Goal: Information Seeking & Learning: Check status

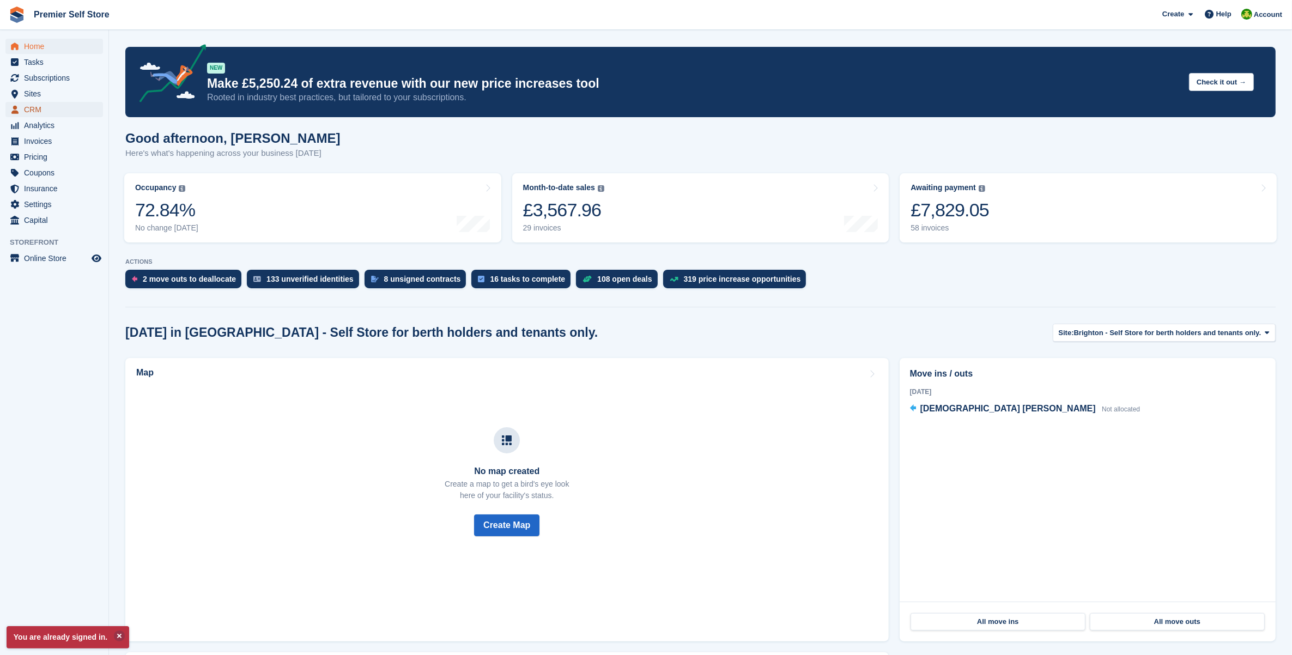
click at [42, 111] on span "CRM" at bounding box center [56, 109] width 65 height 15
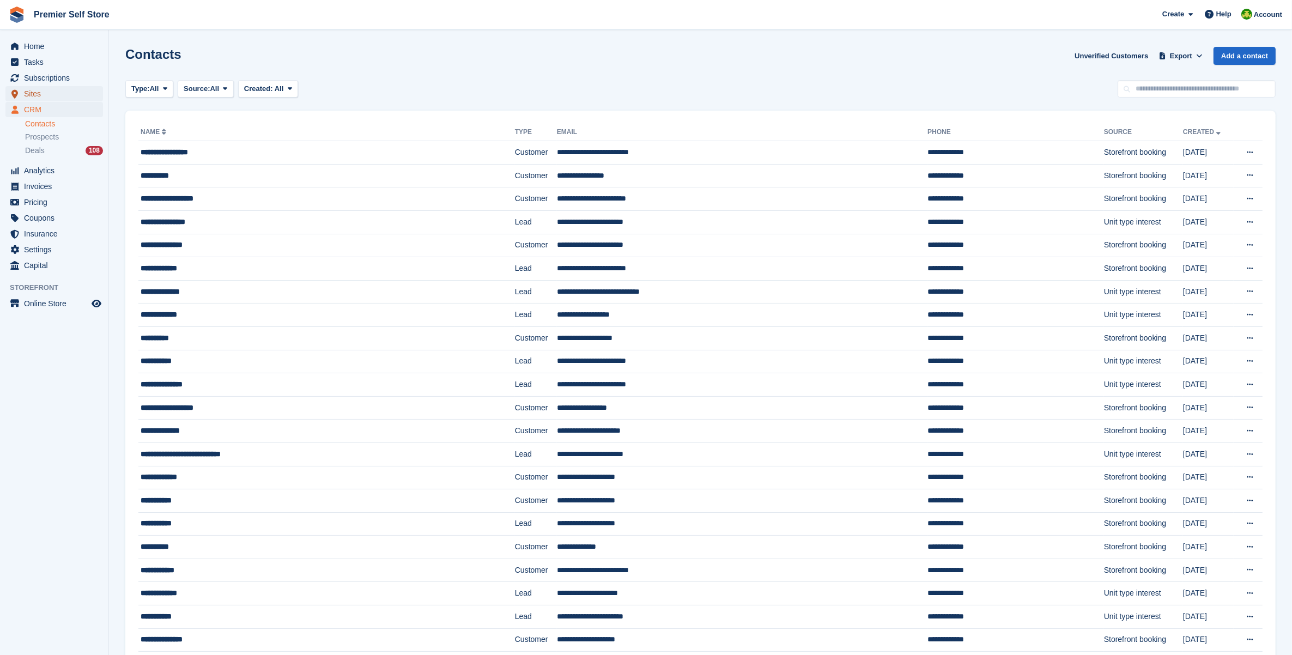
click at [36, 93] on span "Sites" at bounding box center [56, 93] width 65 height 15
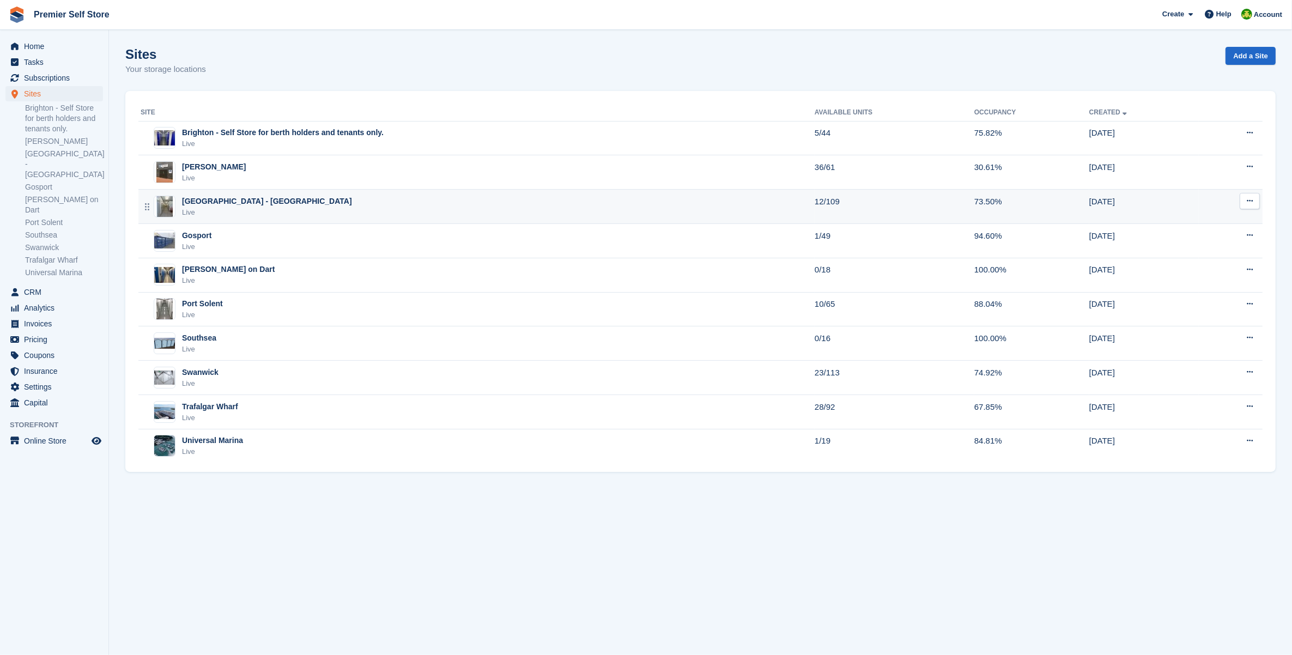
click at [238, 202] on div "[GEOGRAPHIC_DATA] - [GEOGRAPHIC_DATA]" at bounding box center [267, 201] width 170 height 11
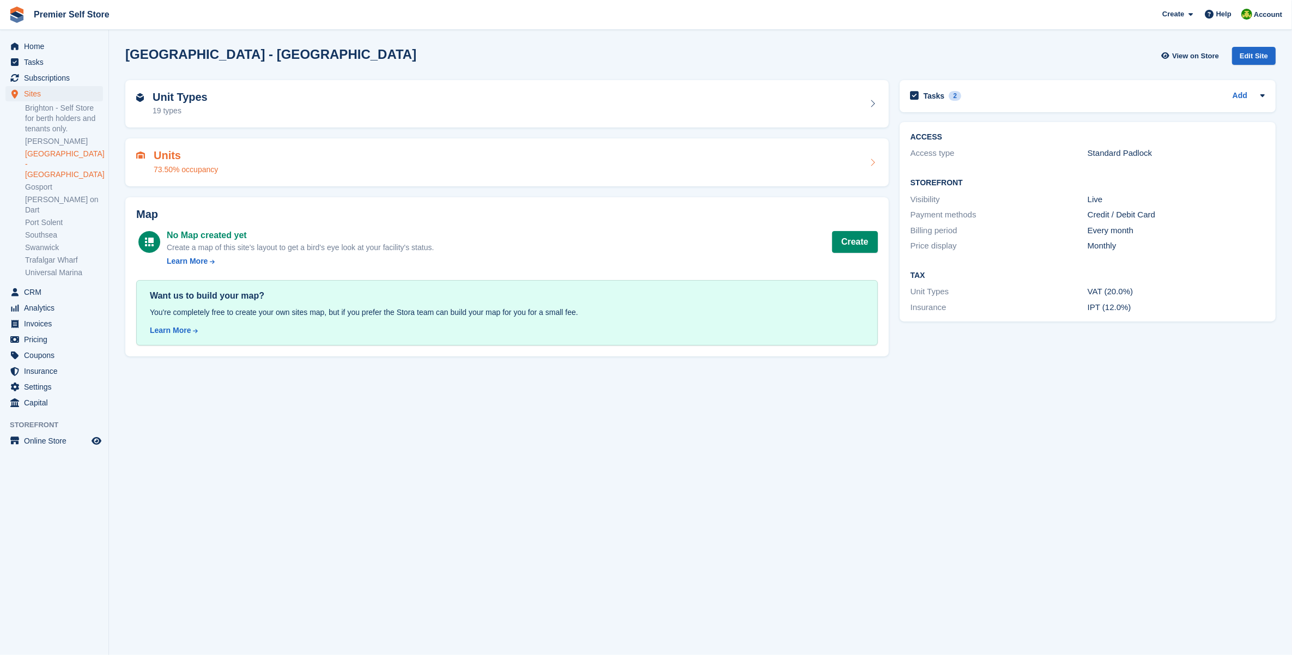
click at [213, 167] on div "73.50% occupancy" at bounding box center [186, 169] width 64 height 11
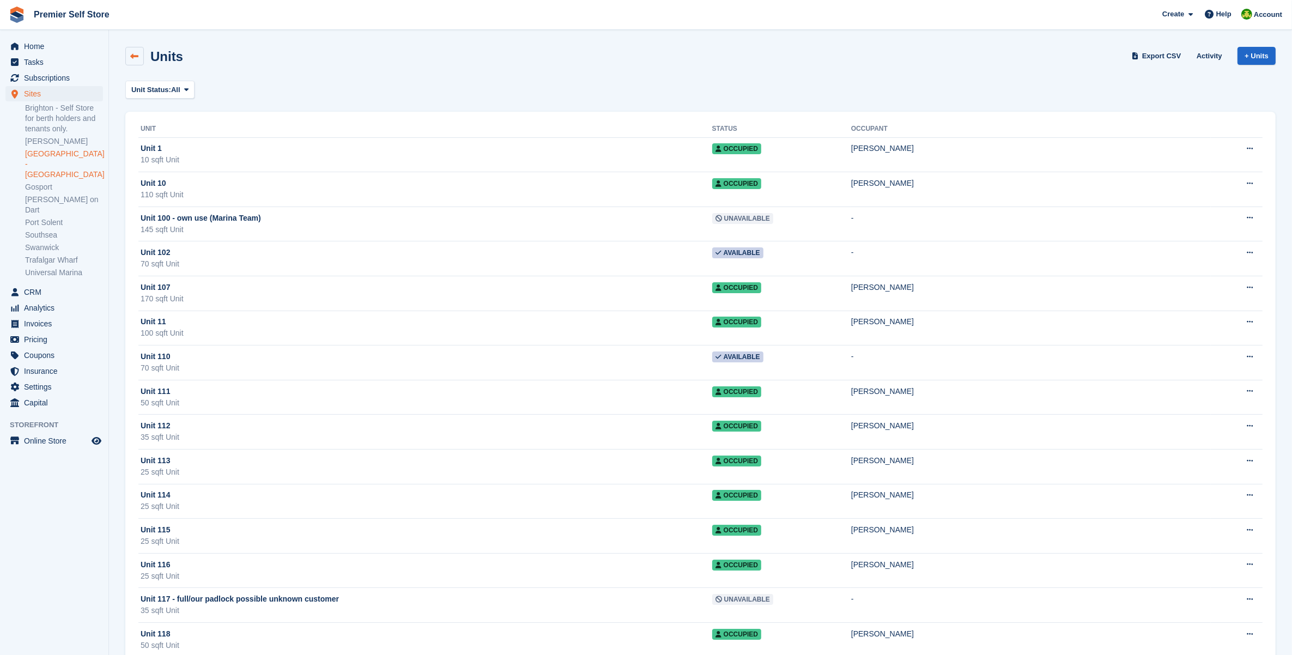
click at [135, 59] on icon at bounding box center [135, 56] width 8 height 8
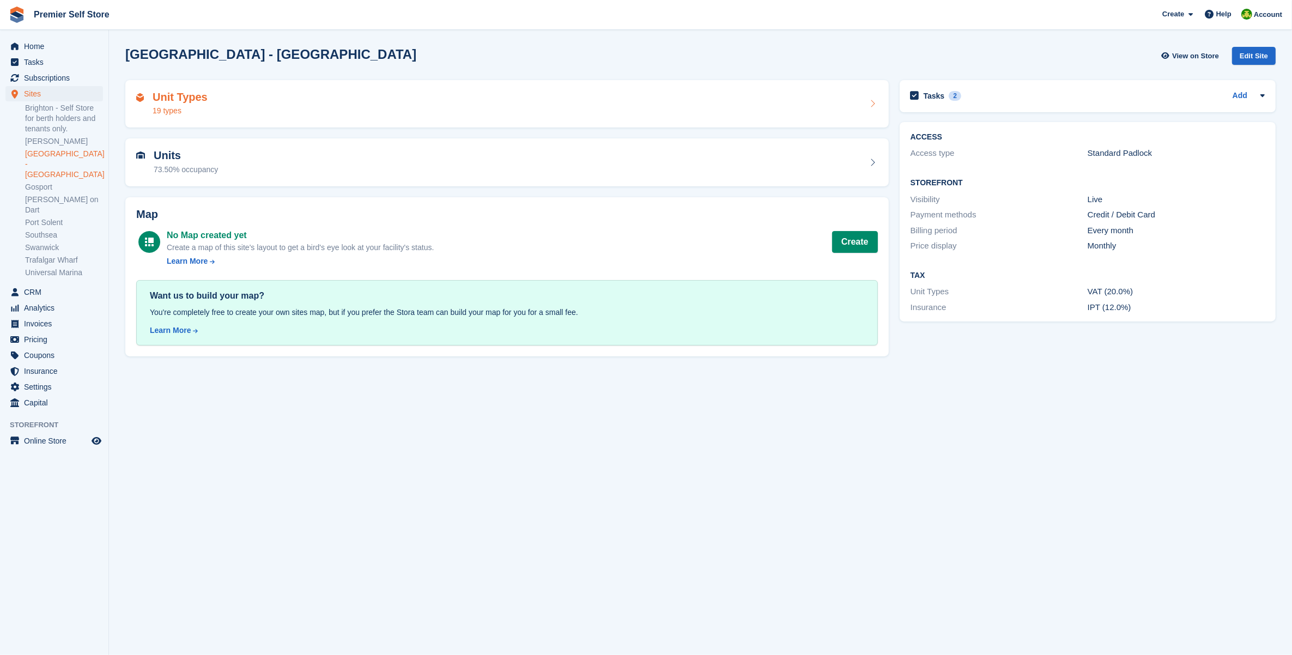
click at [191, 100] on h2 "Unit Types" at bounding box center [180, 97] width 55 height 13
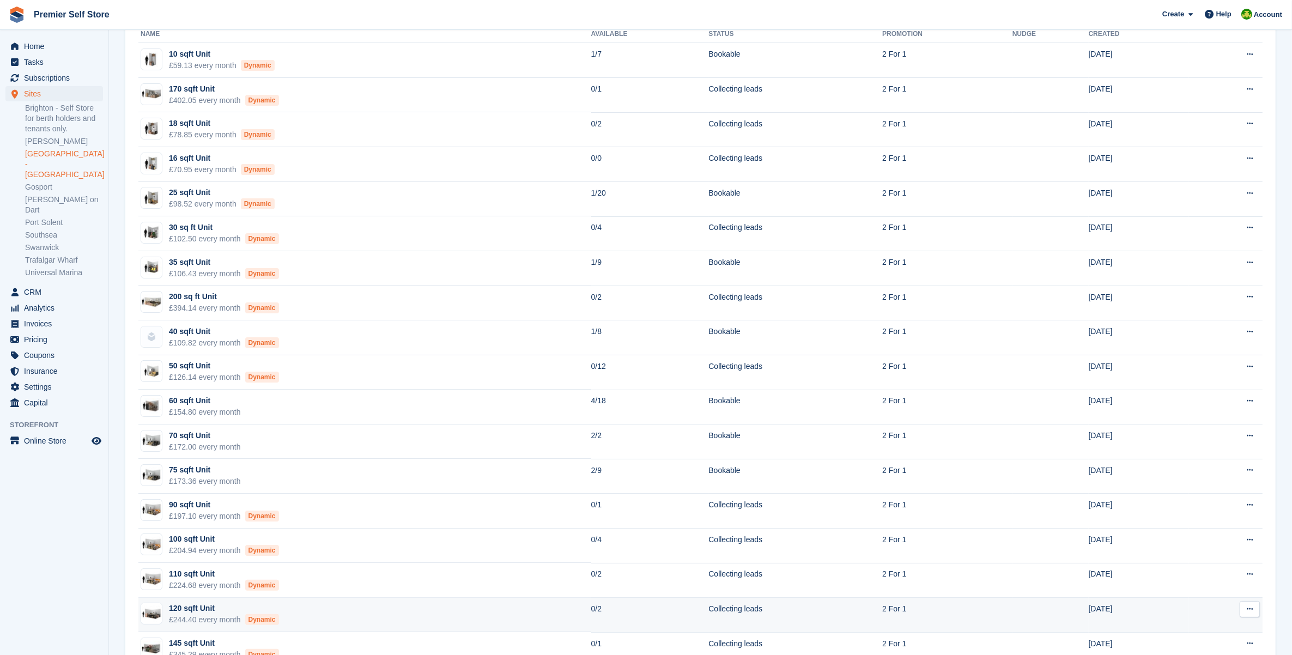
scroll to position [136, 0]
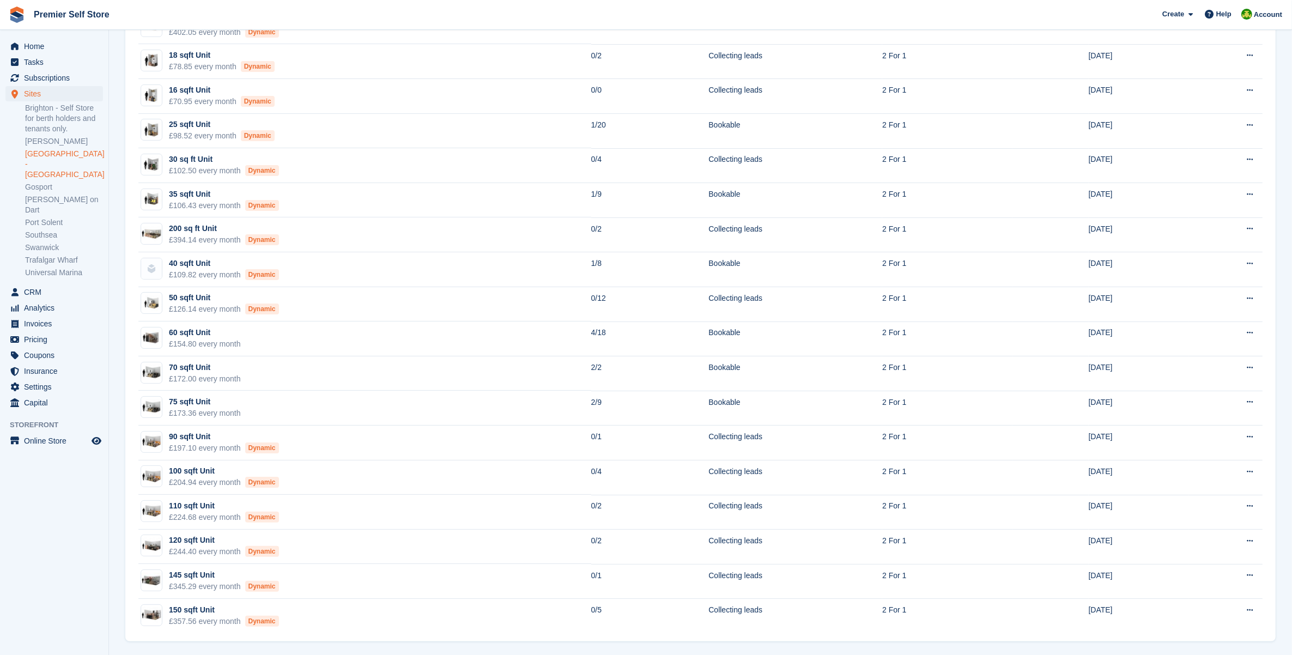
click at [18, 548] on aside "Home Tasks Subscriptions Subscriptions Subscriptions Contracts Price increases …" at bounding box center [54, 330] width 108 height 601
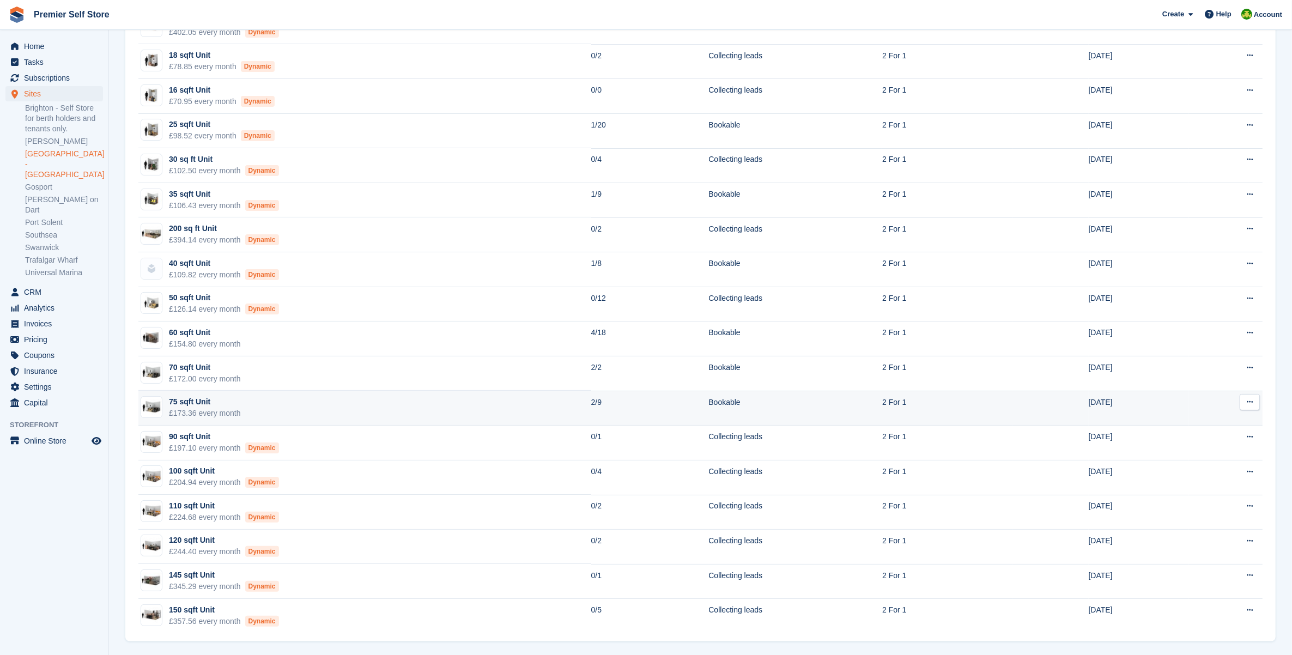
click at [810, 409] on td "Bookable" at bounding box center [796, 408] width 174 height 35
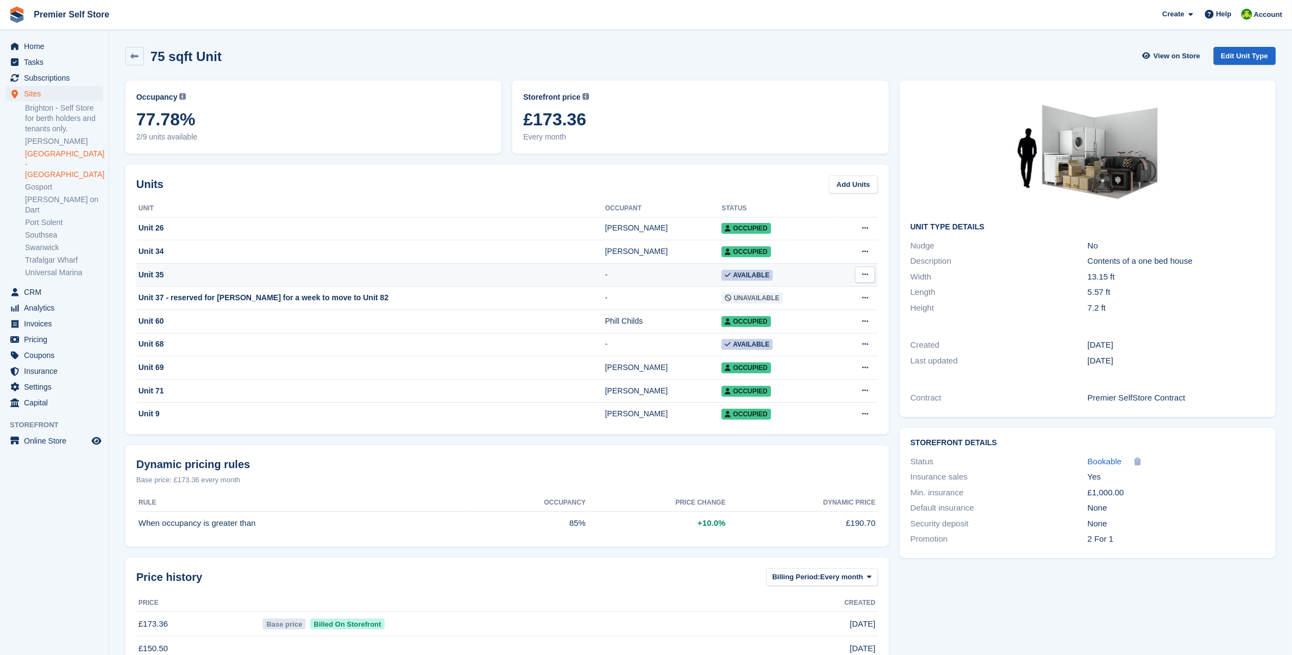
scroll to position [33, 0]
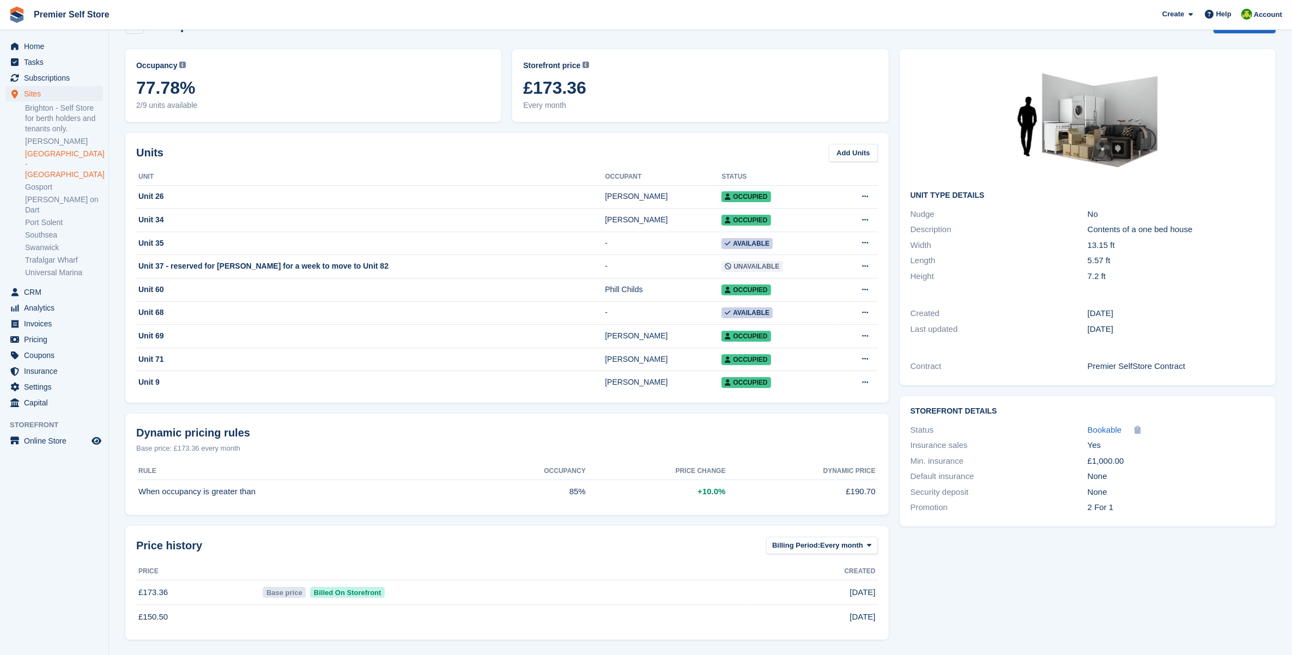
click at [619, 435] on div "Dynamic pricing rules" at bounding box center [507, 433] width 742 height 16
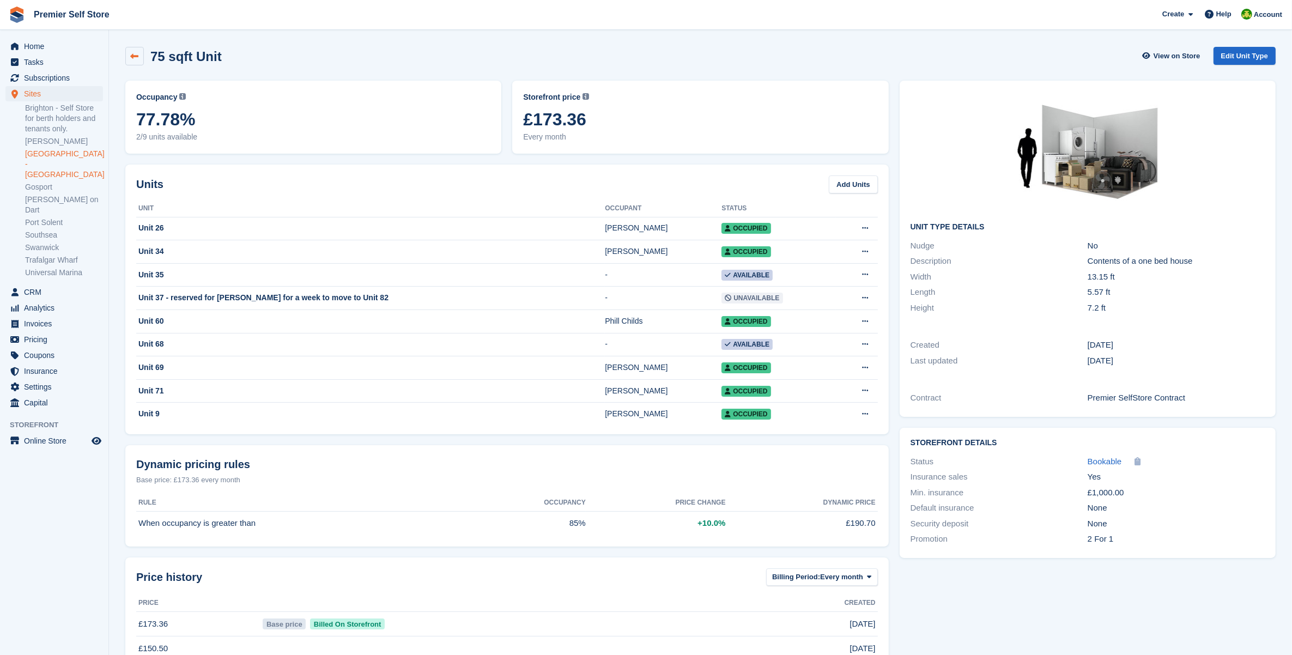
click at [132, 58] on icon at bounding box center [135, 56] width 8 height 8
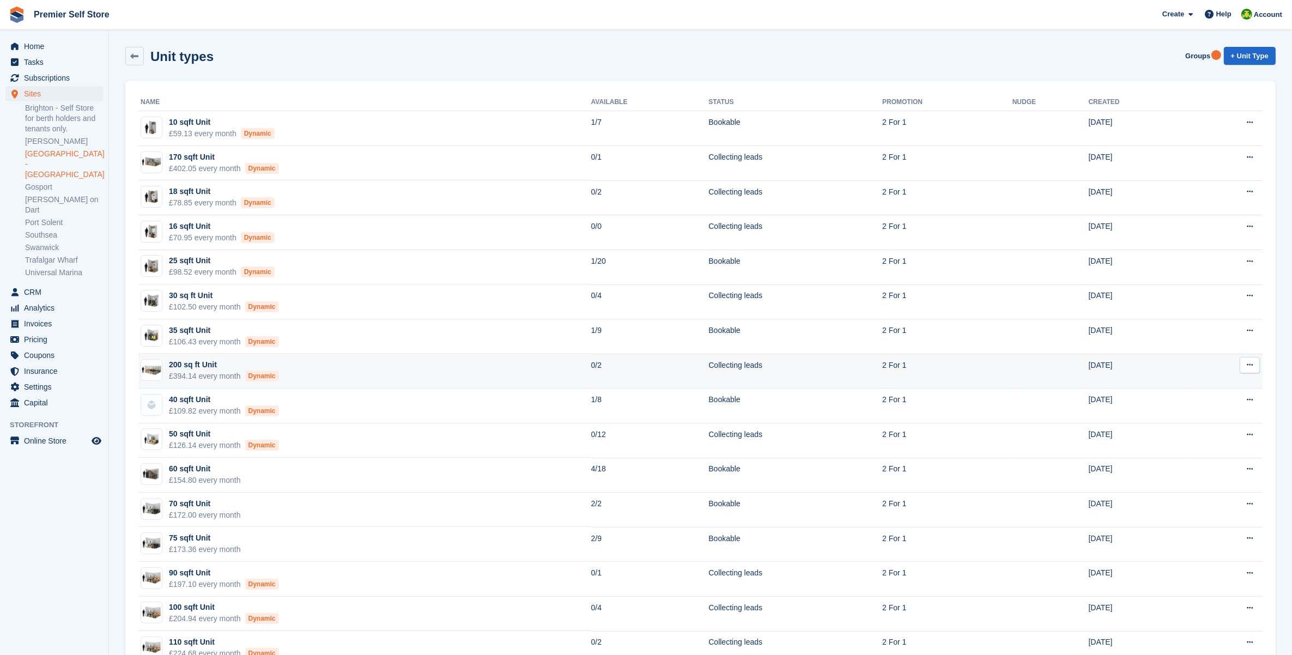
scroll to position [141, 0]
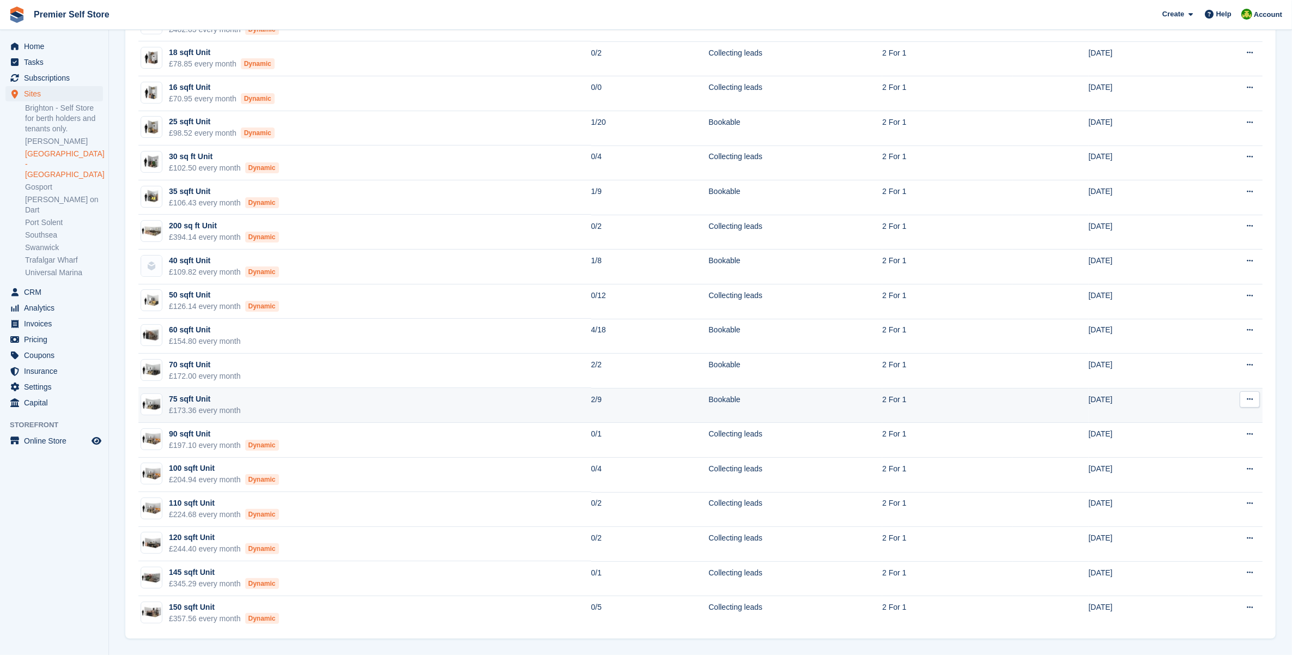
click at [314, 408] on td "75 sqft Unit £173.36 every month" at bounding box center [364, 405] width 453 height 35
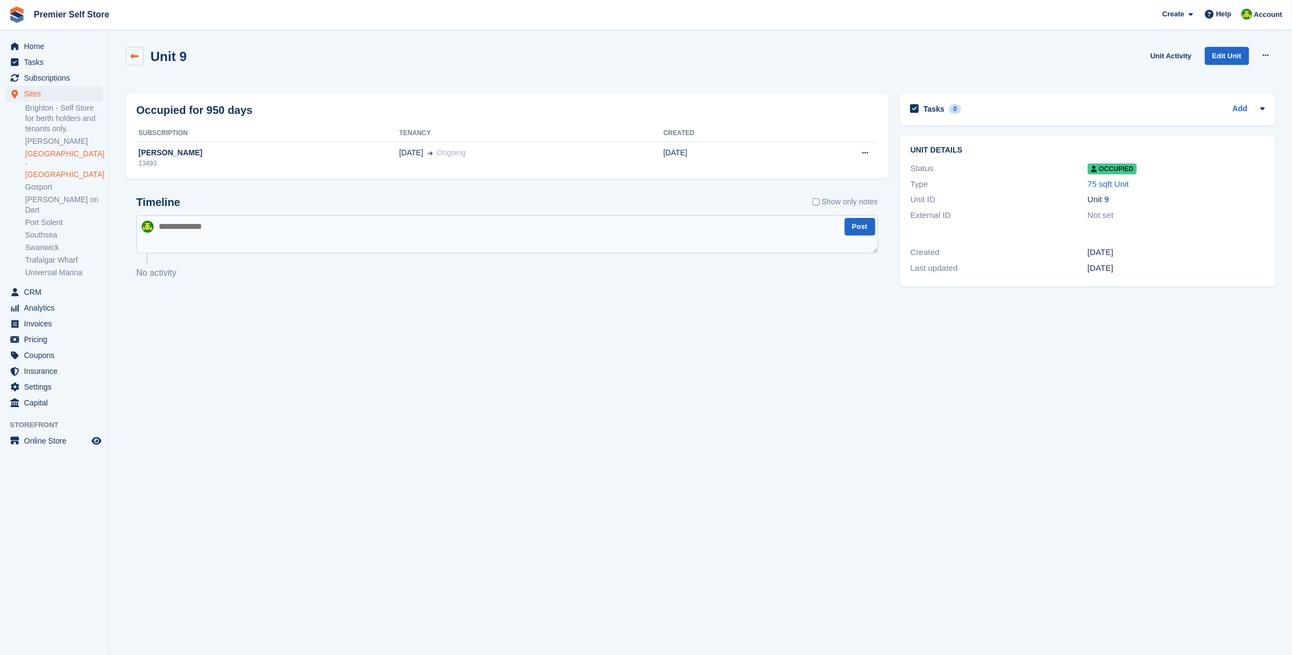
click at [128, 53] on link at bounding box center [134, 56] width 19 height 19
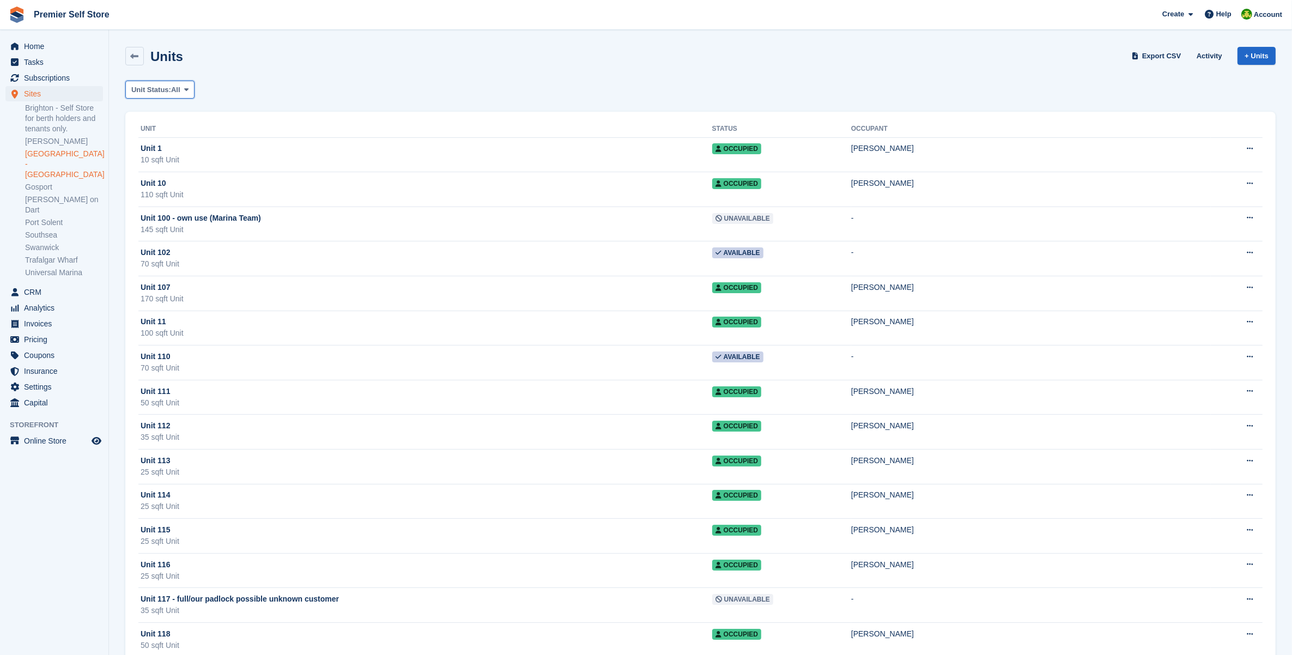
click at [184, 86] on icon at bounding box center [186, 89] width 4 height 7
click at [172, 137] on link "Available" at bounding box center [177, 135] width 95 height 20
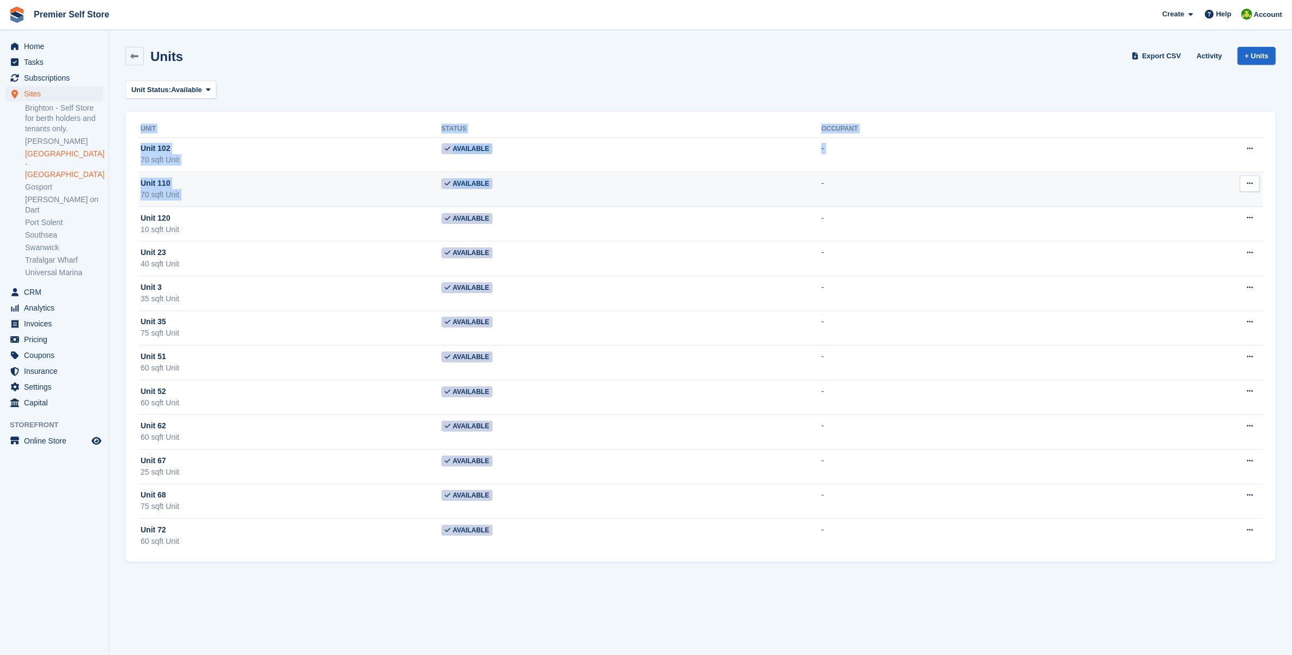
drag, startPoint x: 134, startPoint y: 143, endPoint x: 736, endPoint y: 189, distance: 604.1
click at [736, 189] on div "Unit Status Occupant Unit 102 70 sqft Unit Available - Edit unit Unit activity …" at bounding box center [700, 337] width 1151 height 450
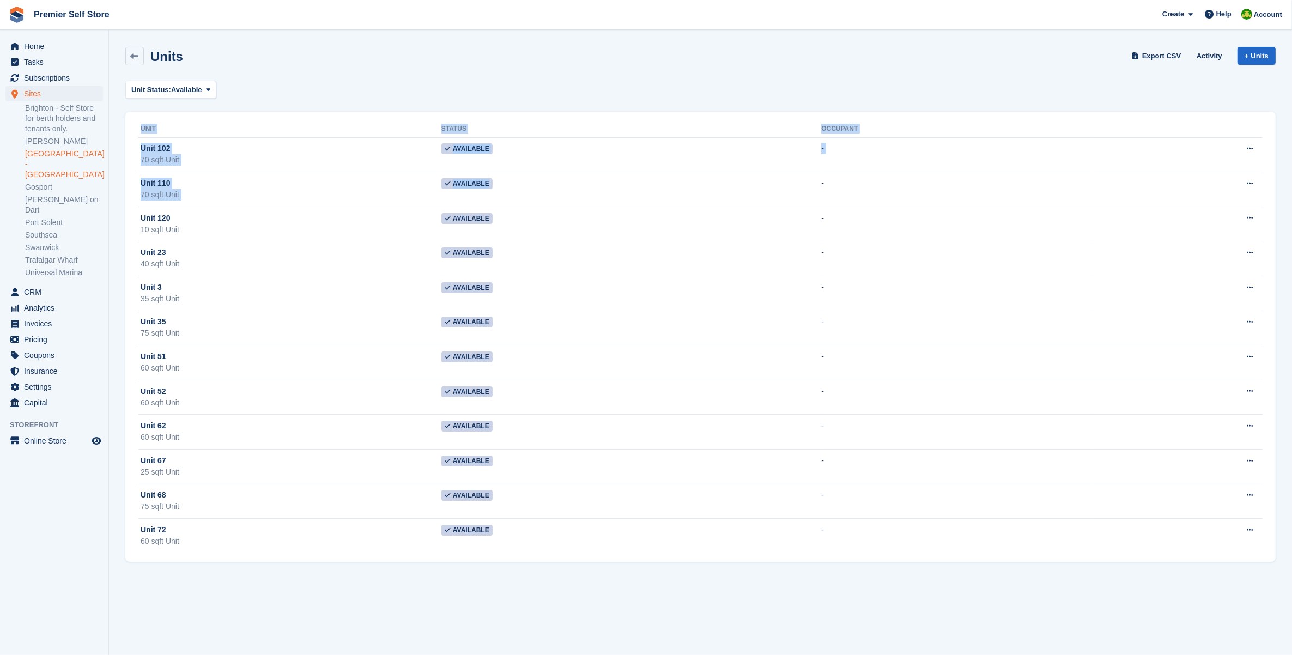
click at [117, 336] on section "Units Export CSV Activity + Units Unit Status: Available All Available Reserved…" at bounding box center [700, 327] width 1183 height 655
click at [384, 570] on section "Units Export CSV Activity + Units Unit Status: Available All Available Reserved…" at bounding box center [700, 327] width 1183 height 655
click at [69, 80] on span "Subscriptions" at bounding box center [56, 77] width 65 height 15
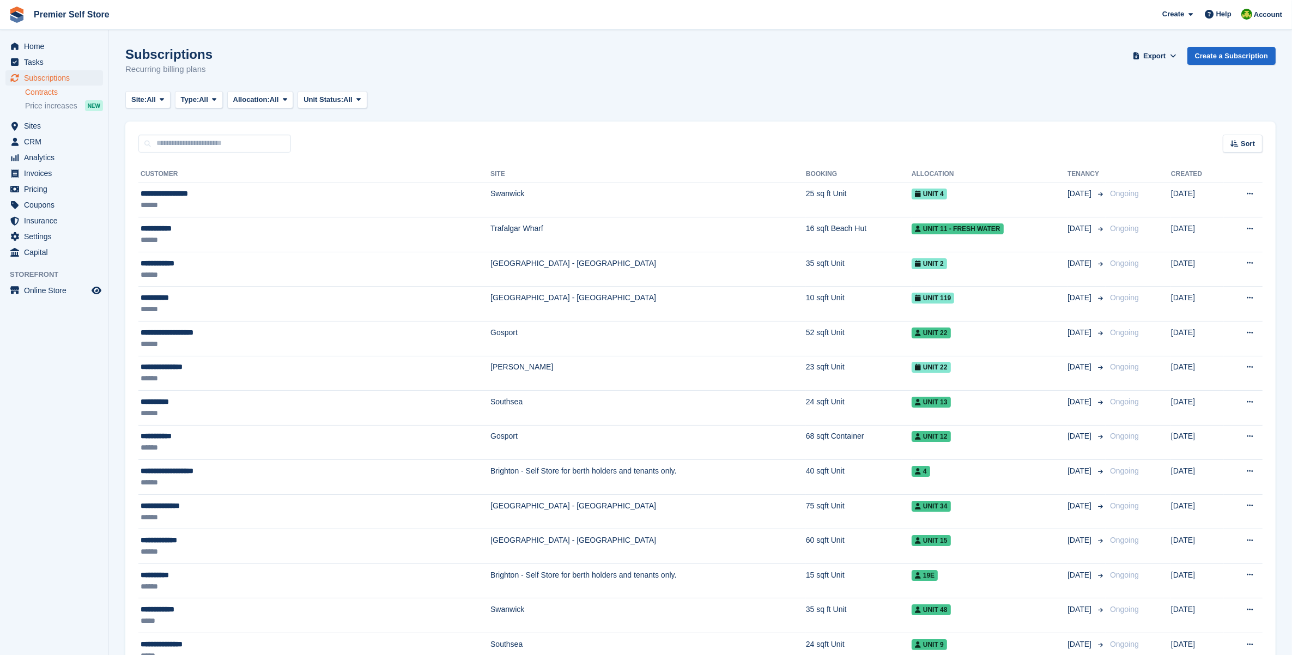
click at [51, 95] on link "Contracts" at bounding box center [64, 92] width 78 height 10
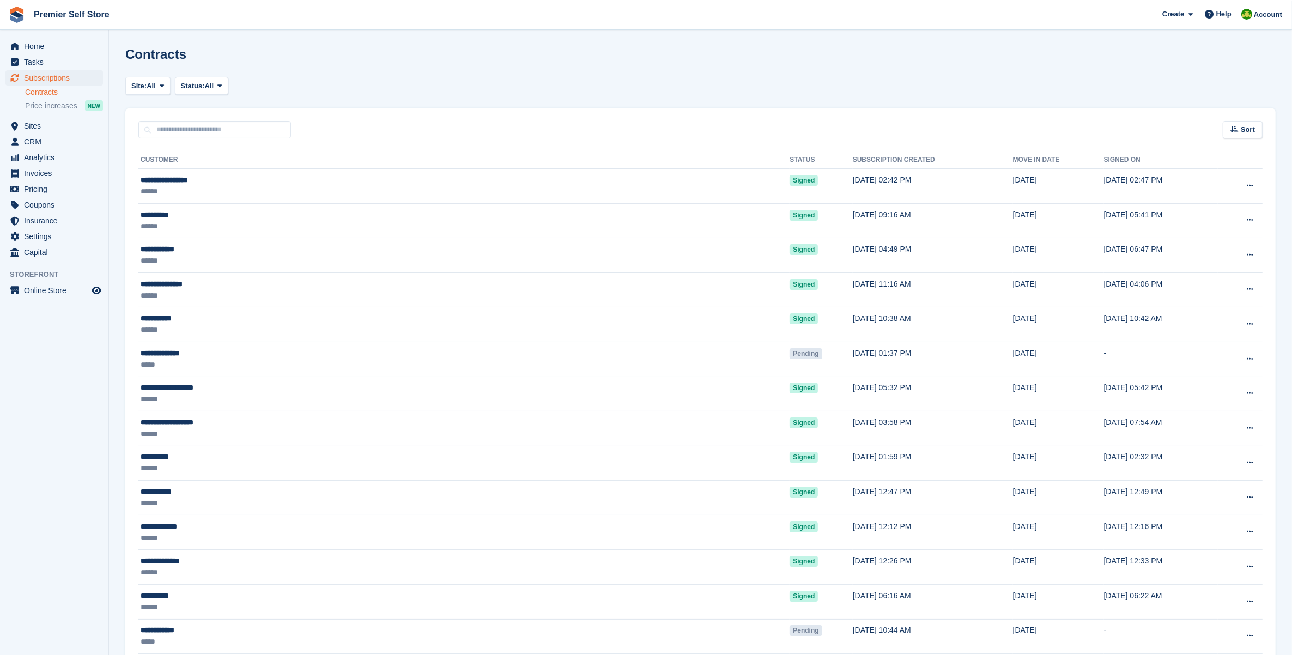
click at [236, 83] on div "Site: All Brighton - Self Store for berth holders and tenants only. [PERSON_NAM…" at bounding box center [700, 86] width 1151 height 18
click at [214, 86] on span "All" at bounding box center [209, 86] width 9 height 11
click at [222, 112] on link "Pending" at bounding box center [227, 112] width 95 height 20
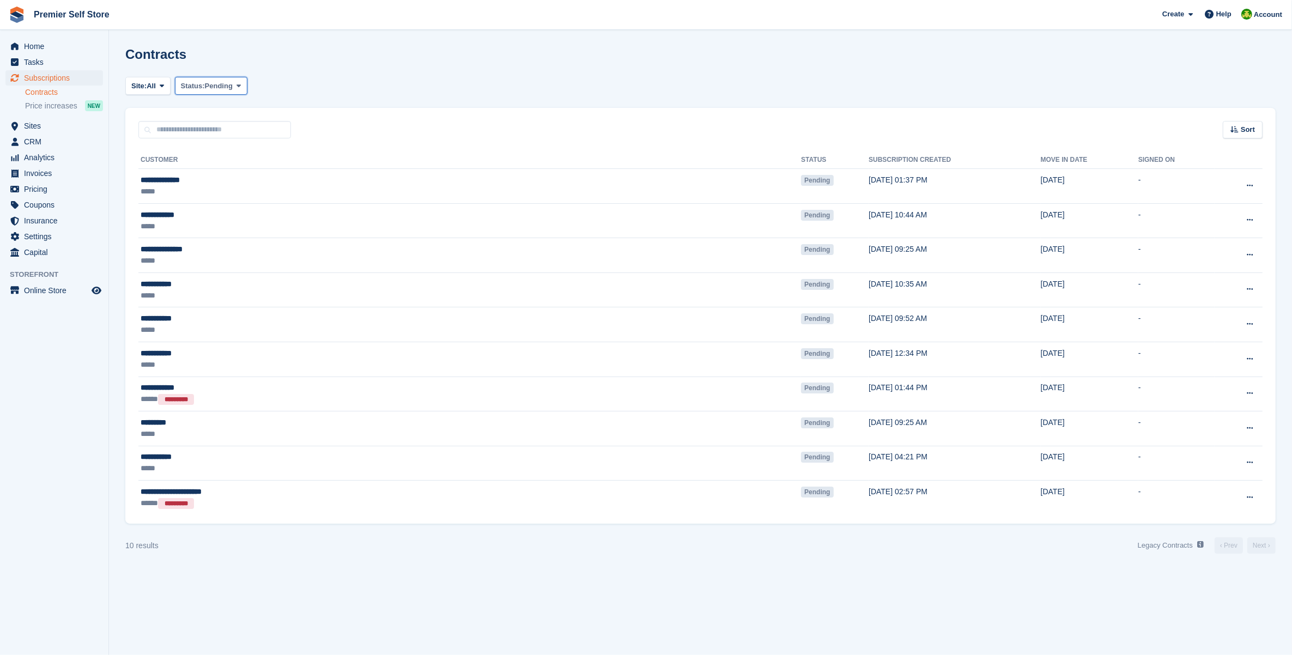
click at [217, 89] on span "Pending" at bounding box center [219, 86] width 28 height 11
click at [154, 75] on section "Contracts Site: All Brighton - Self Store for berth holders and tenants only. […" at bounding box center [700, 327] width 1183 height 655
click at [154, 77] on button "Site: All" at bounding box center [147, 86] width 45 height 18
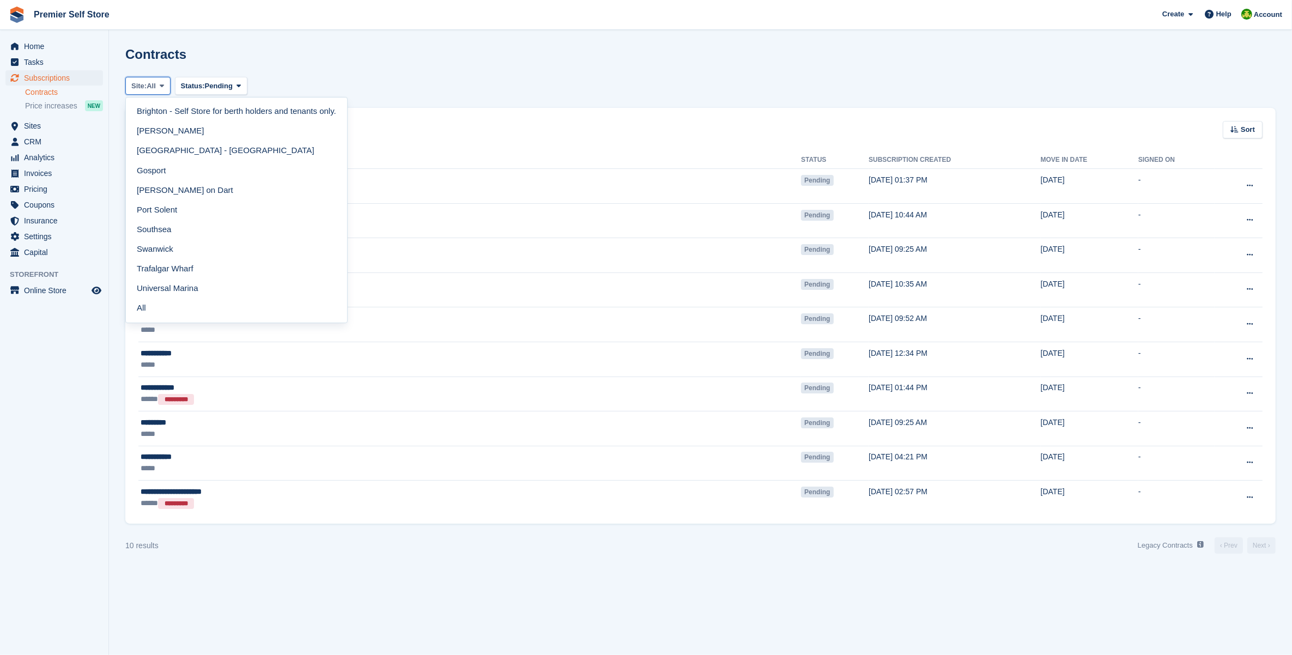
click at [159, 88] on span at bounding box center [162, 85] width 9 height 9
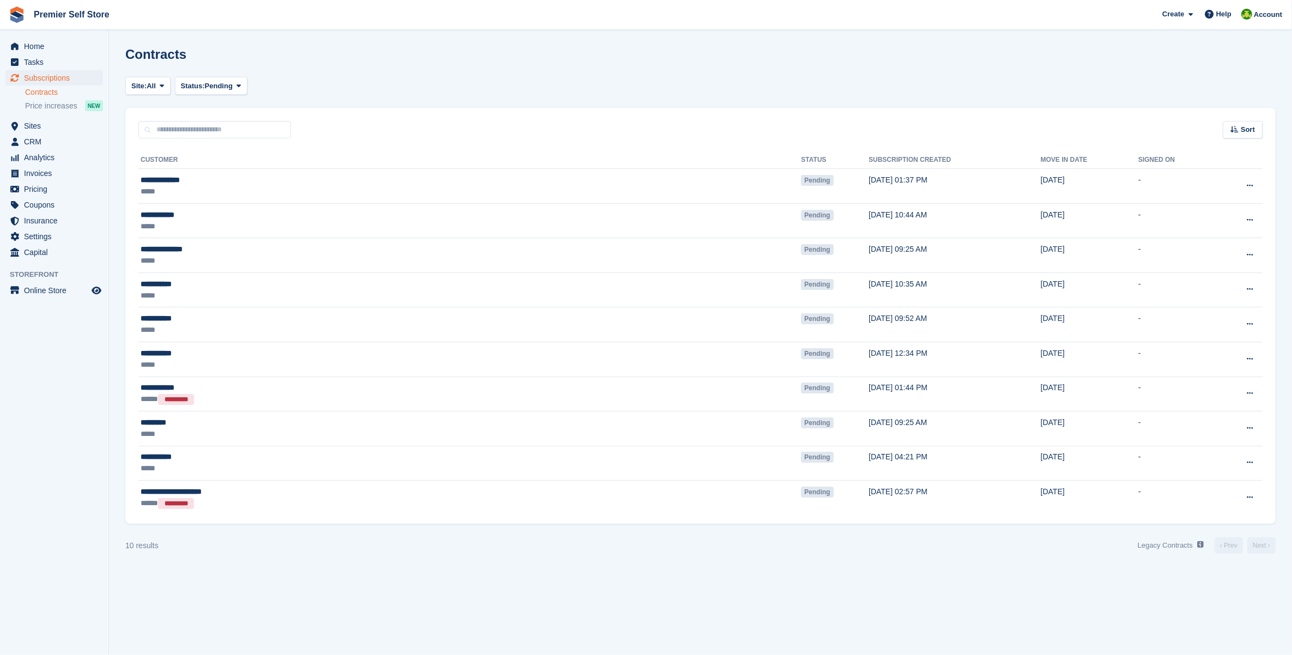
click at [268, 77] on div "Site: All Brighton - Self Store for berth holders and tenants only. [PERSON_NAM…" at bounding box center [700, 86] width 1151 height 18
click at [238, 88] on icon at bounding box center [239, 85] width 4 height 7
click at [236, 112] on link "Pending" at bounding box center [227, 112] width 95 height 20
click at [64, 81] on span "Subscriptions" at bounding box center [56, 77] width 65 height 15
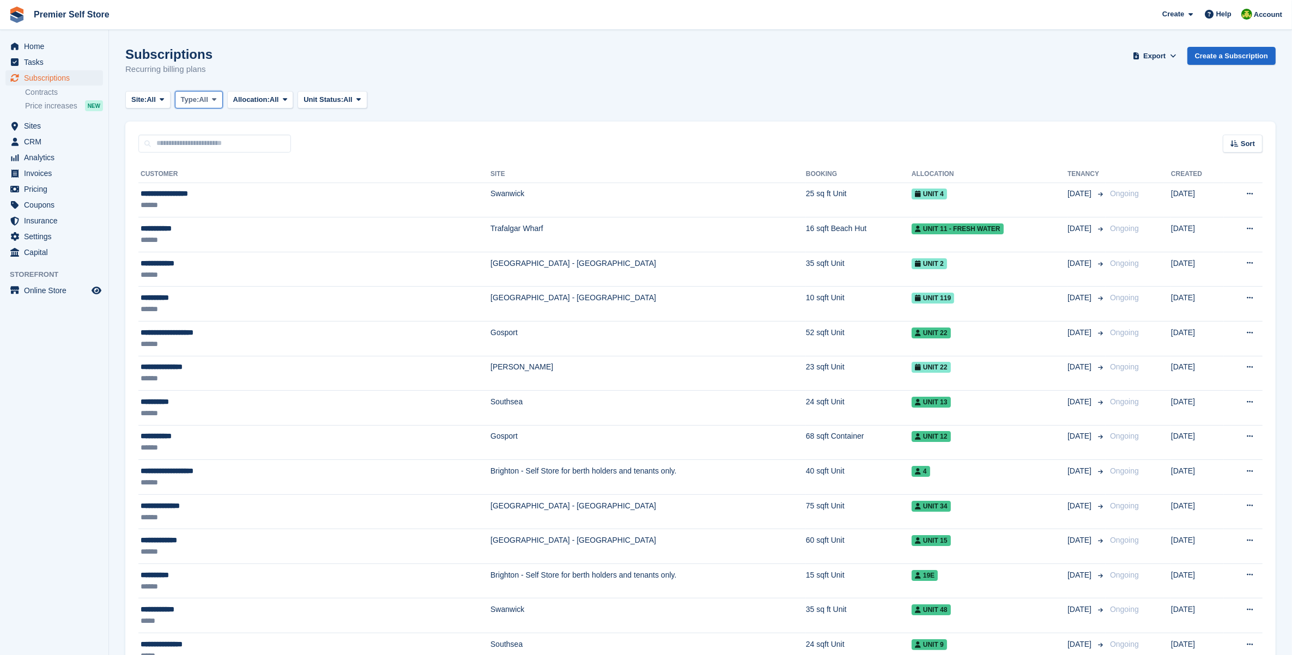
click at [200, 104] on span "Type:" at bounding box center [190, 99] width 19 height 11
click at [214, 205] on link "Ending" at bounding box center [227, 204] width 95 height 20
